Goal: Task Accomplishment & Management: Manage account settings

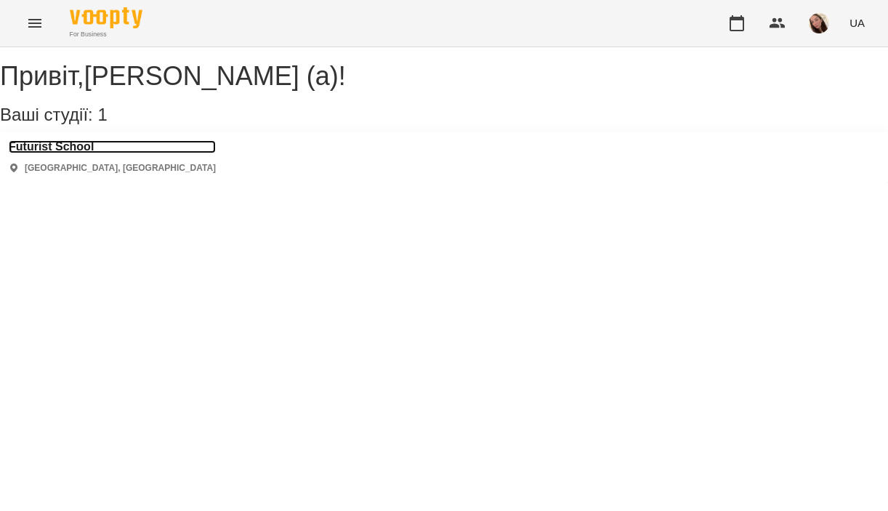
click at [57, 153] on h3 "Futurist School" at bounding box center [112, 146] width 207 height 13
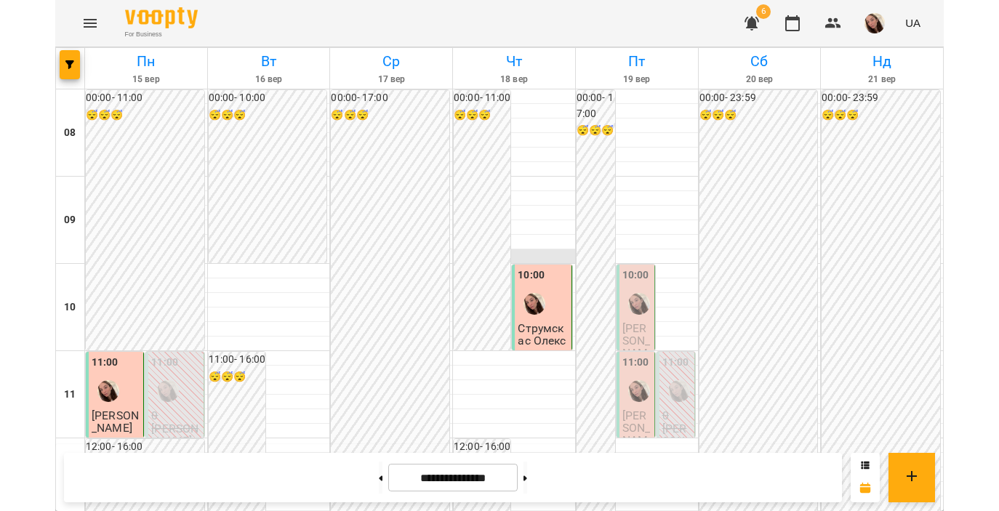
scroll to position [122, 0]
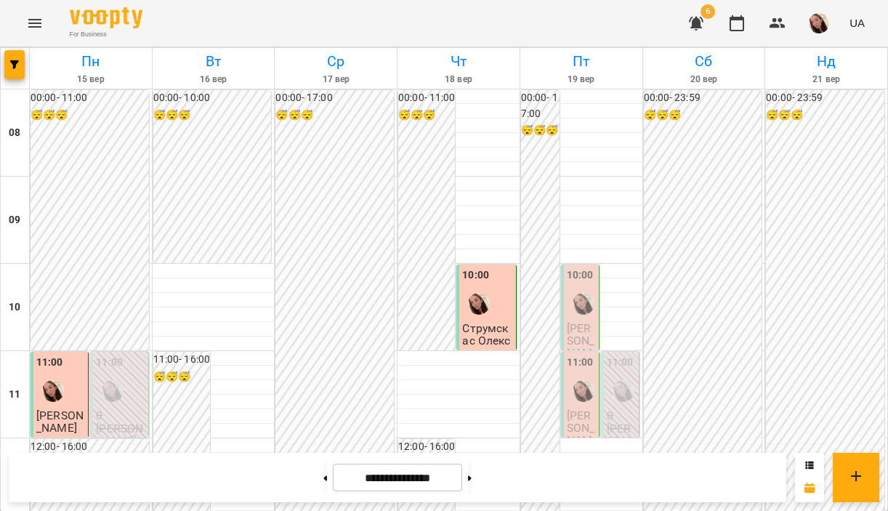
click at [591, 321] on span "[PERSON_NAME]" at bounding box center [581, 347] width 28 height 52
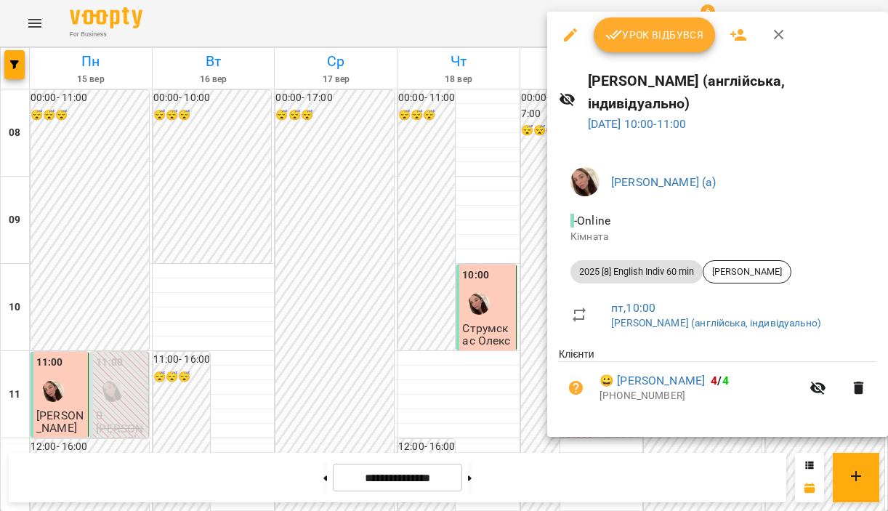
click at [603, 41] on button "Урок відбувся" at bounding box center [655, 34] width 122 height 35
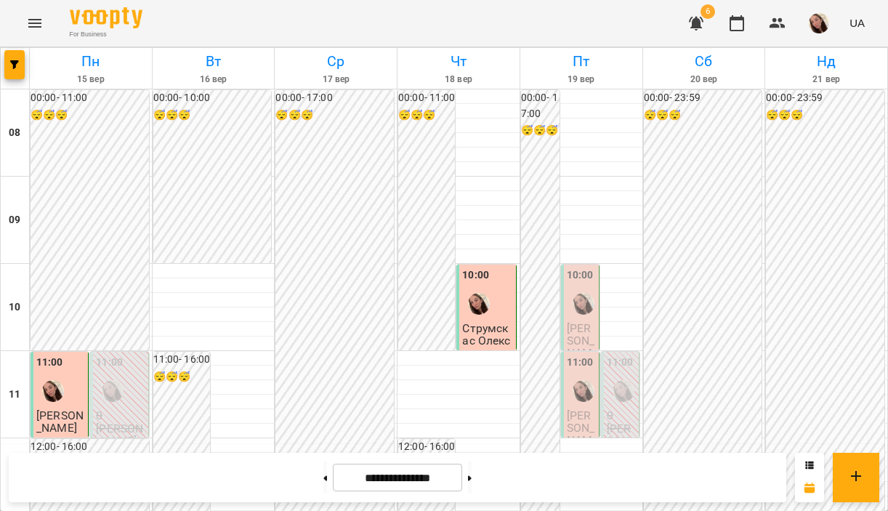
click at [583, 386] on img "Біла Євгенія Олександрівна (а)" at bounding box center [584, 391] width 22 height 22
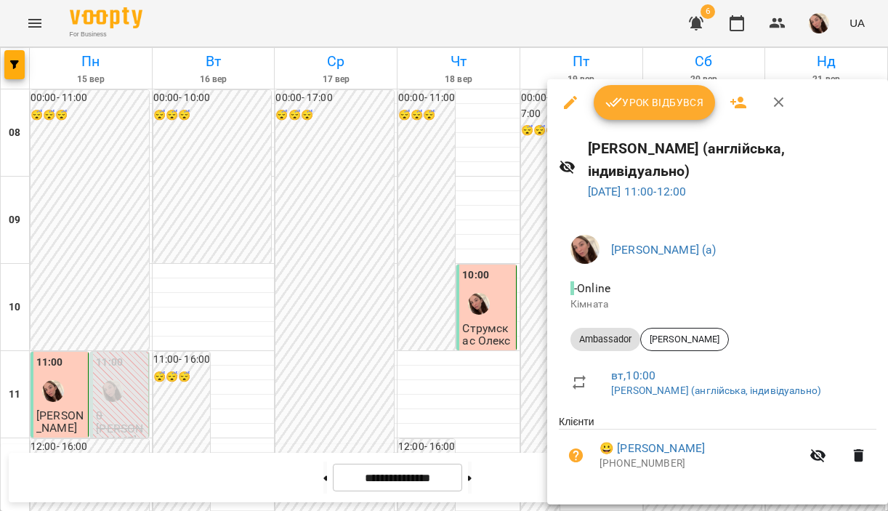
click at [616, 114] on button "Урок відбувся" at bounding box center [655, 102] width 122 height 35
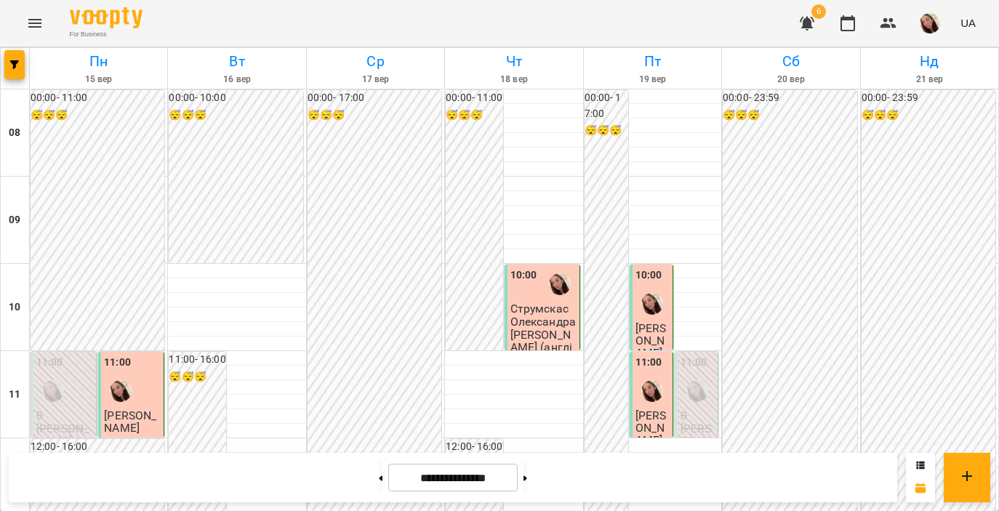
scroll to position [124, 0]
